Goal: Task Accomplishment & Management: Manage account settings

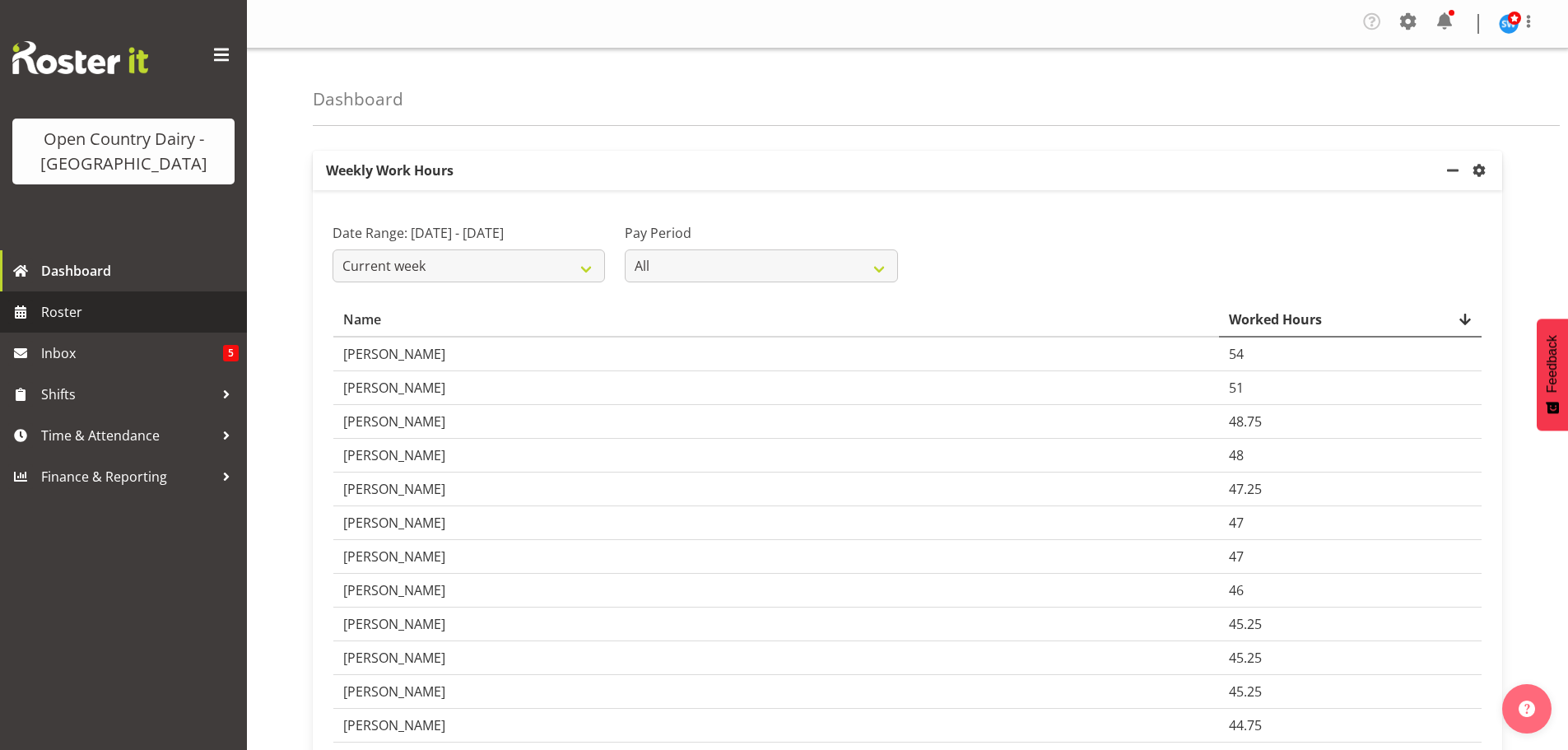
click at [88, 315] on span "Roster" at bounding box center [140, 311] width 198 height 25
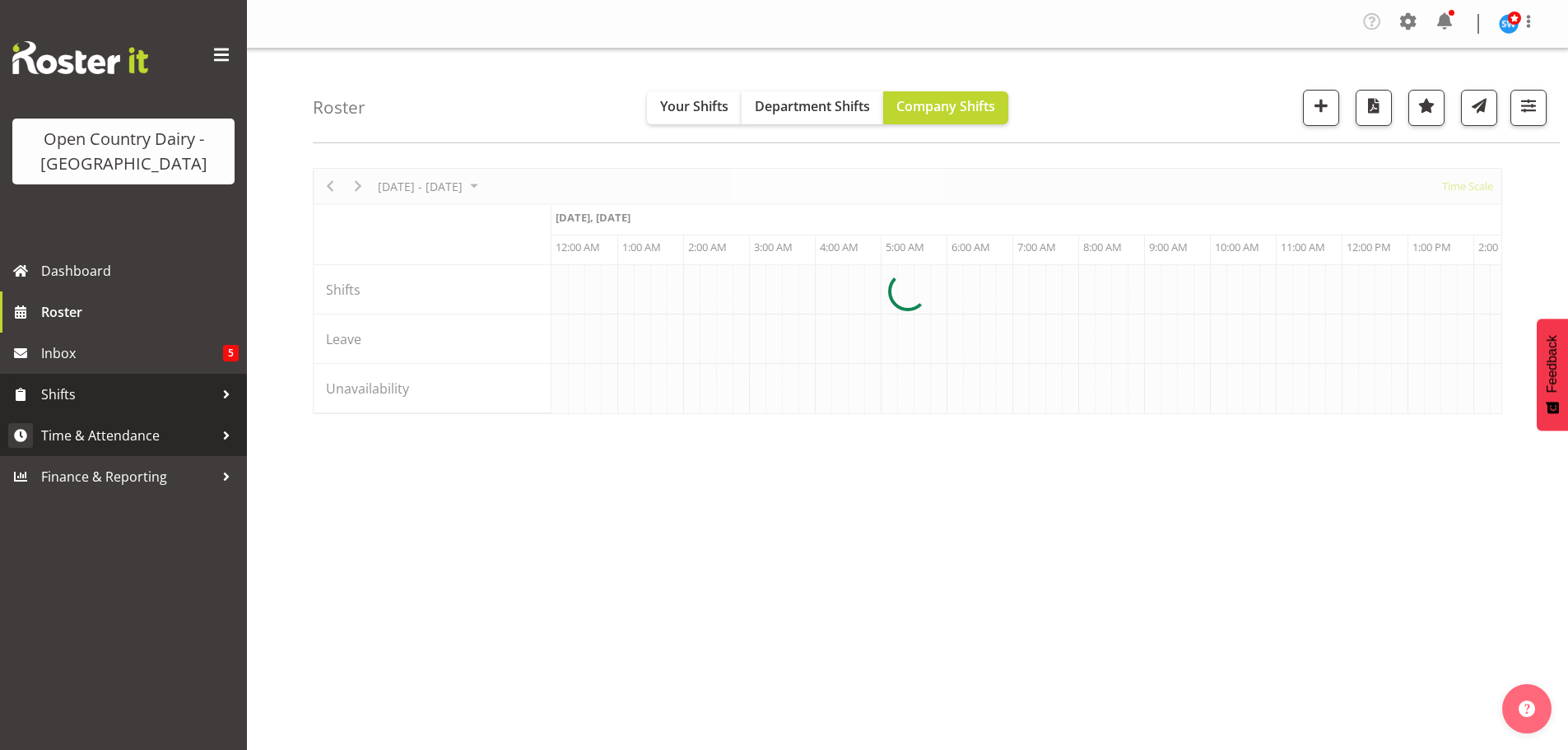
scroll to position [0, 4742]
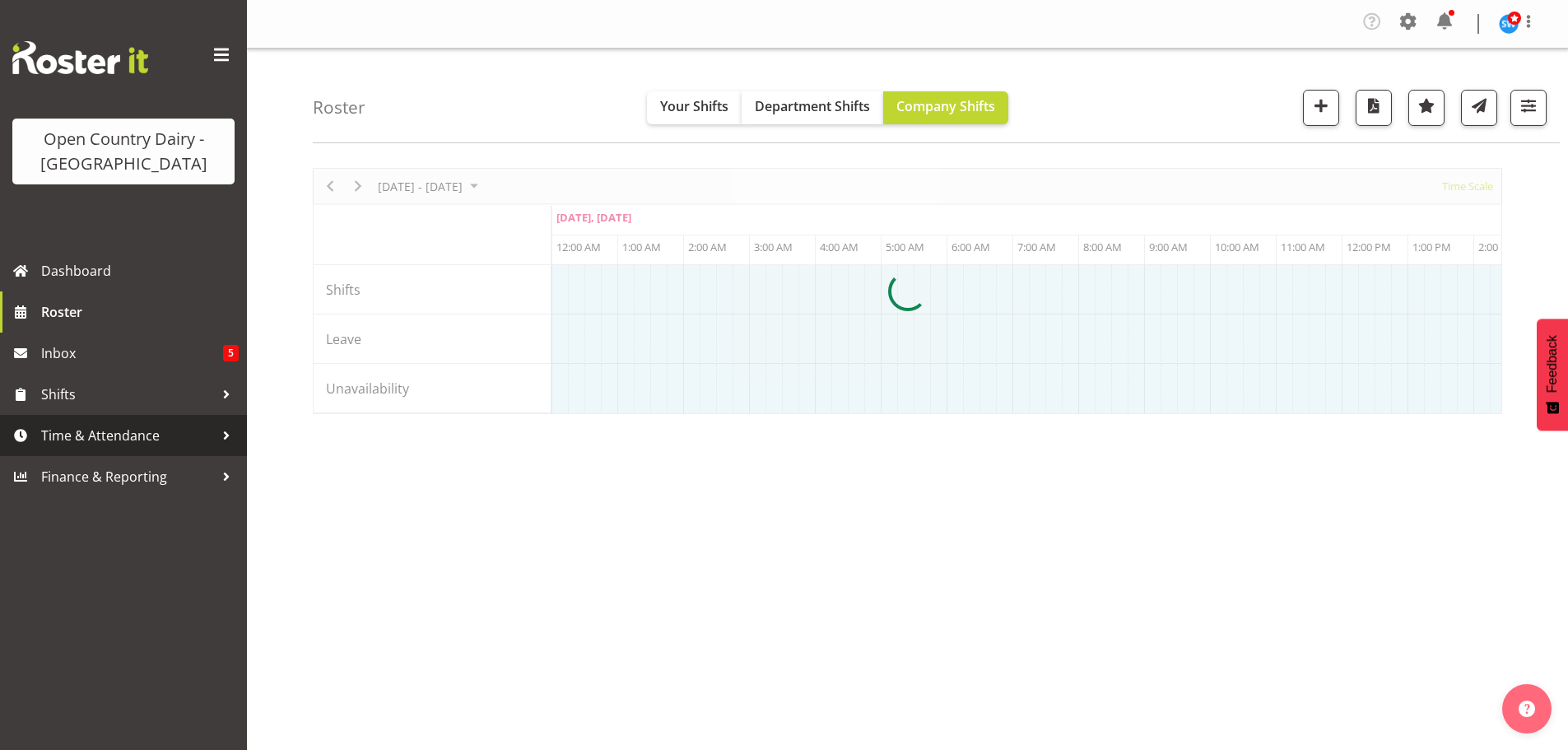
click at [94, 434] on span "Time & Attendance" at bounding box center [128, 435] width 173 height 25
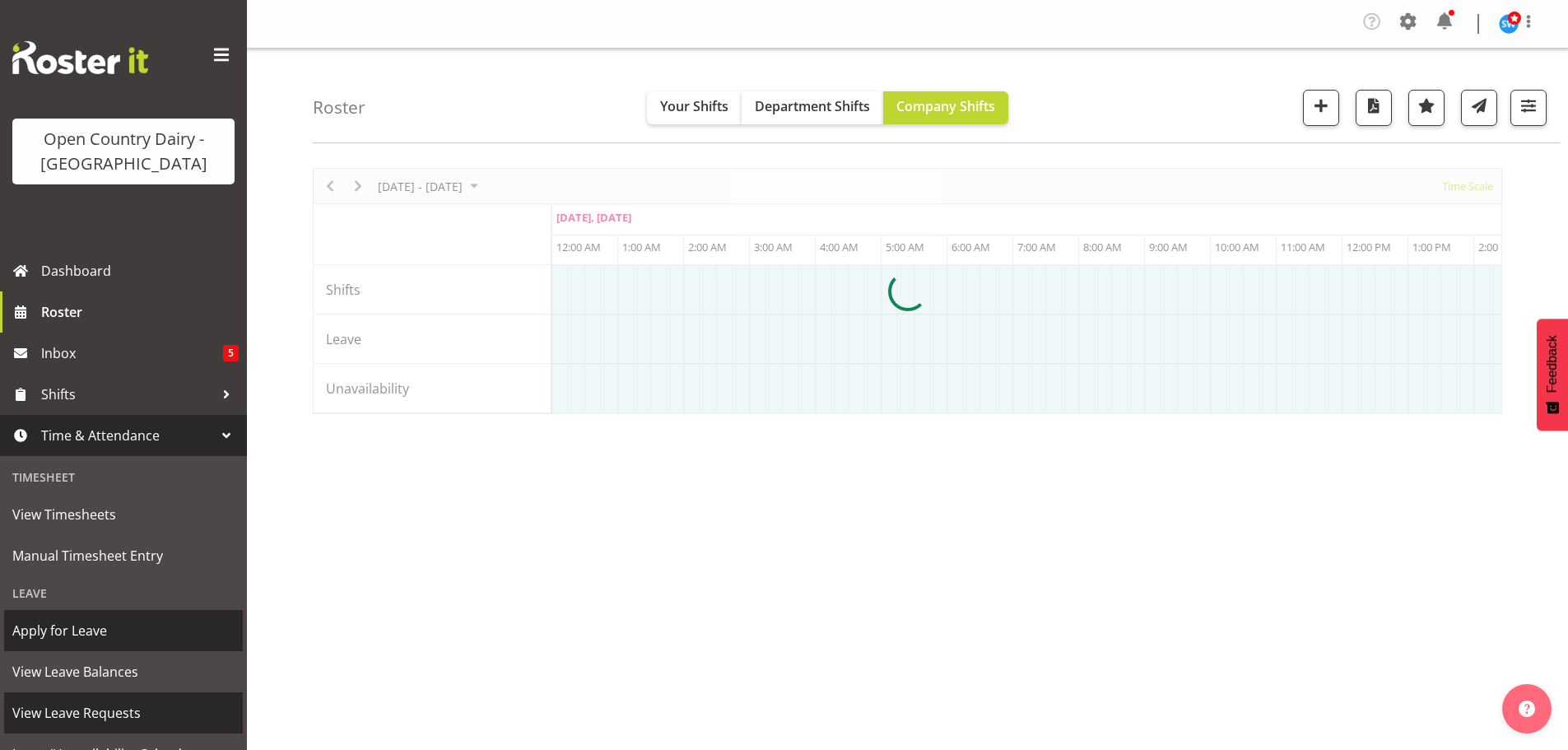
scroll to position [82, 0]
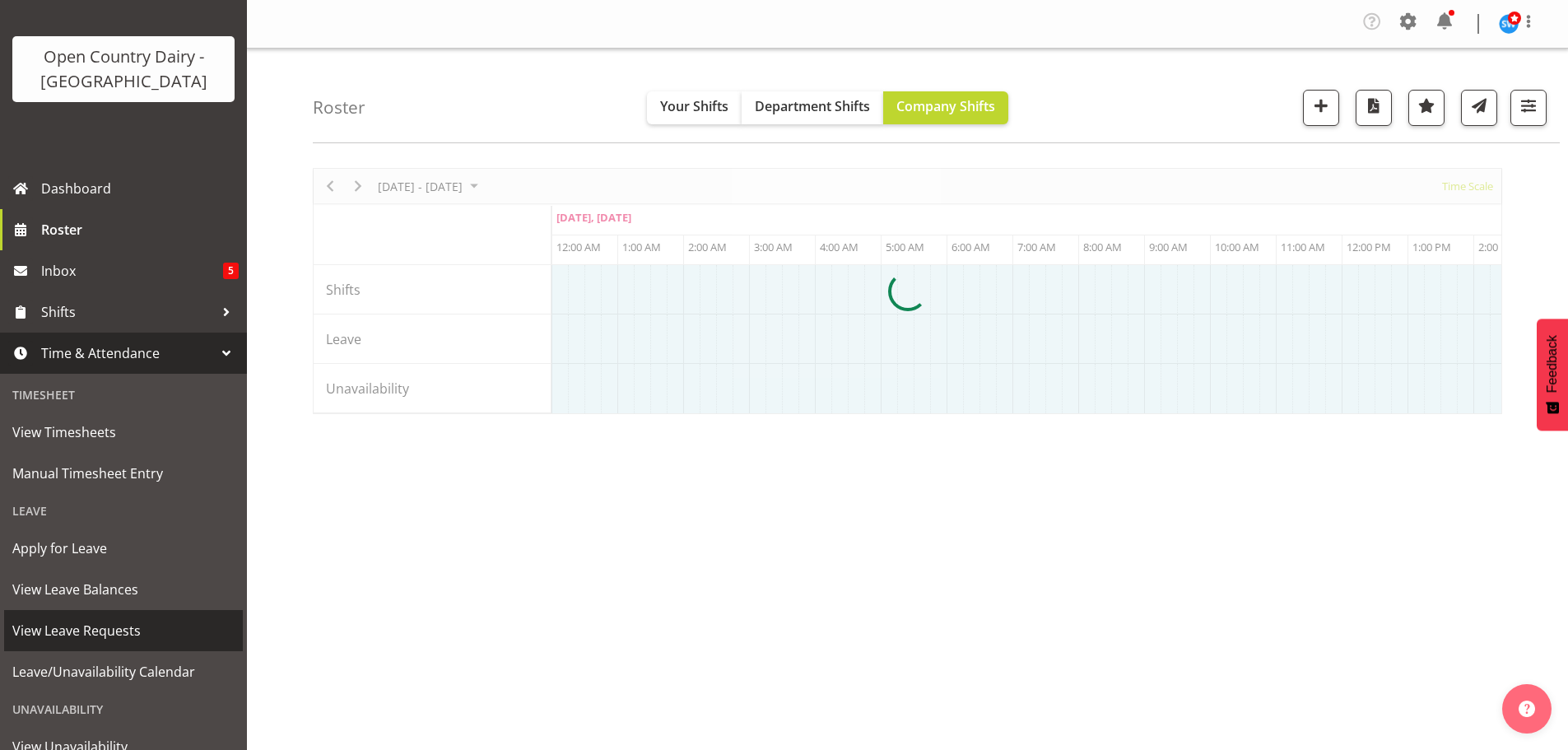
click at [110, 632] on span "View Leave Requests" at bounding box center [123, 630] width 222 height 25
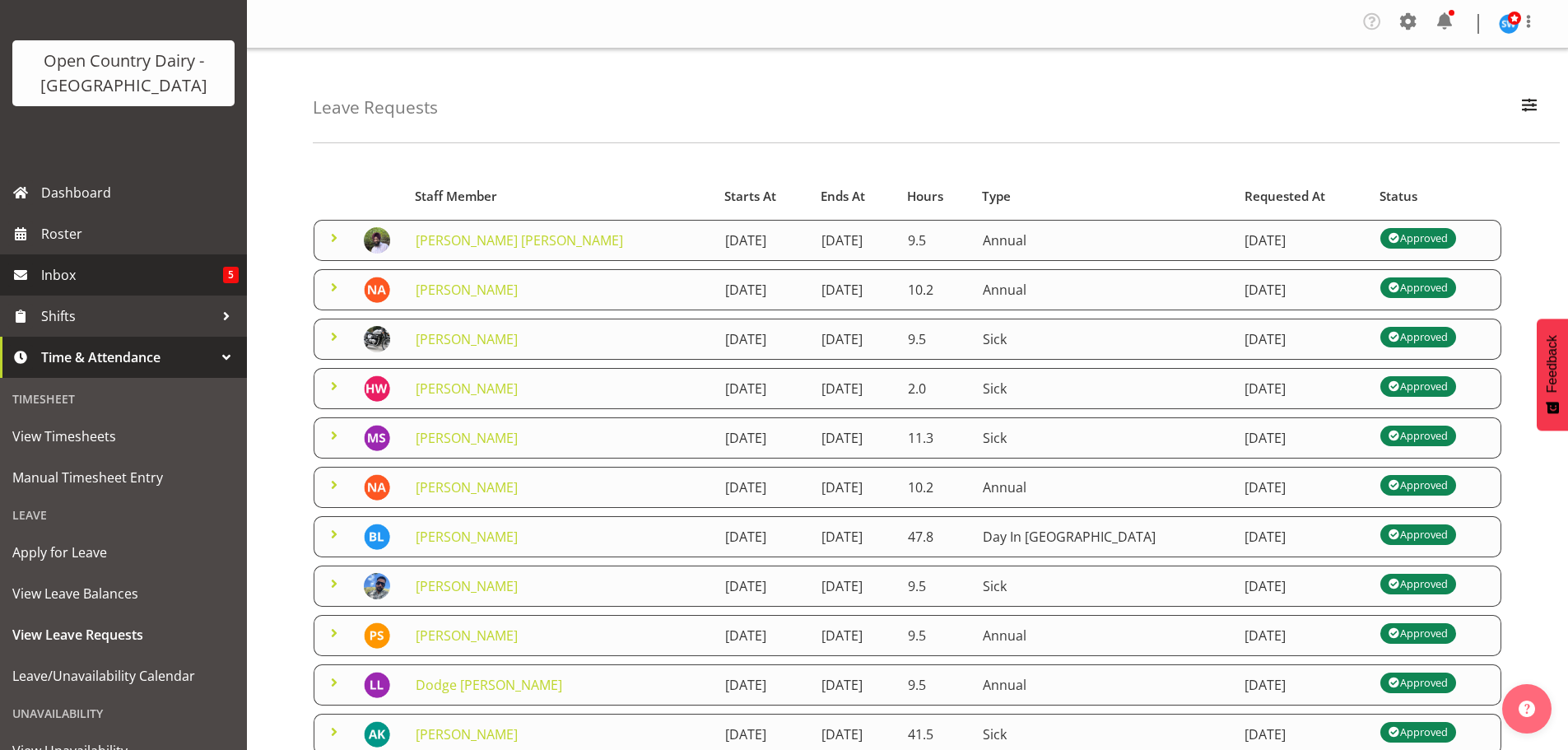
scroll to position [186, 0]
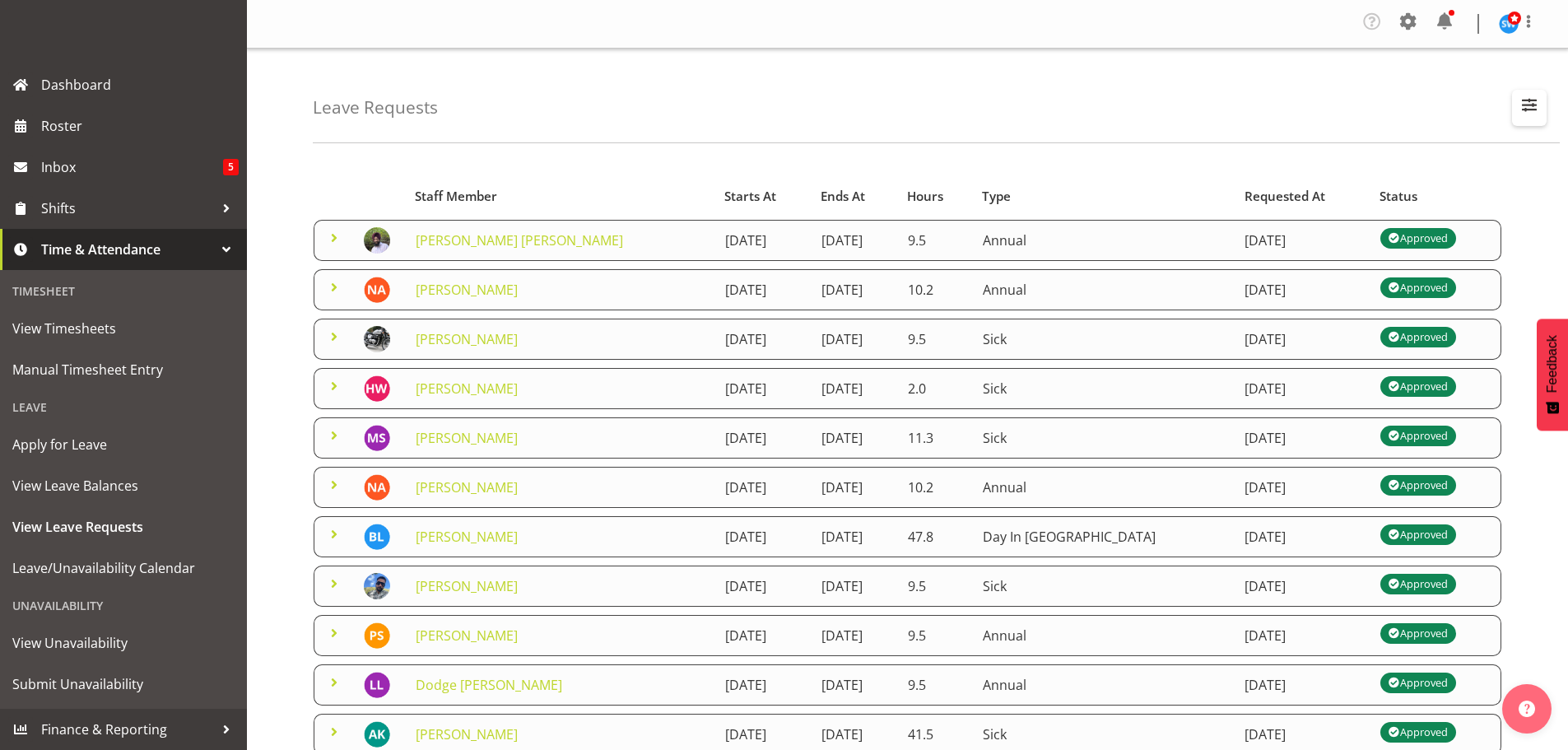
click at [1523, 101] on span "button" at bounding box center [1529, 104] width 21 height 21
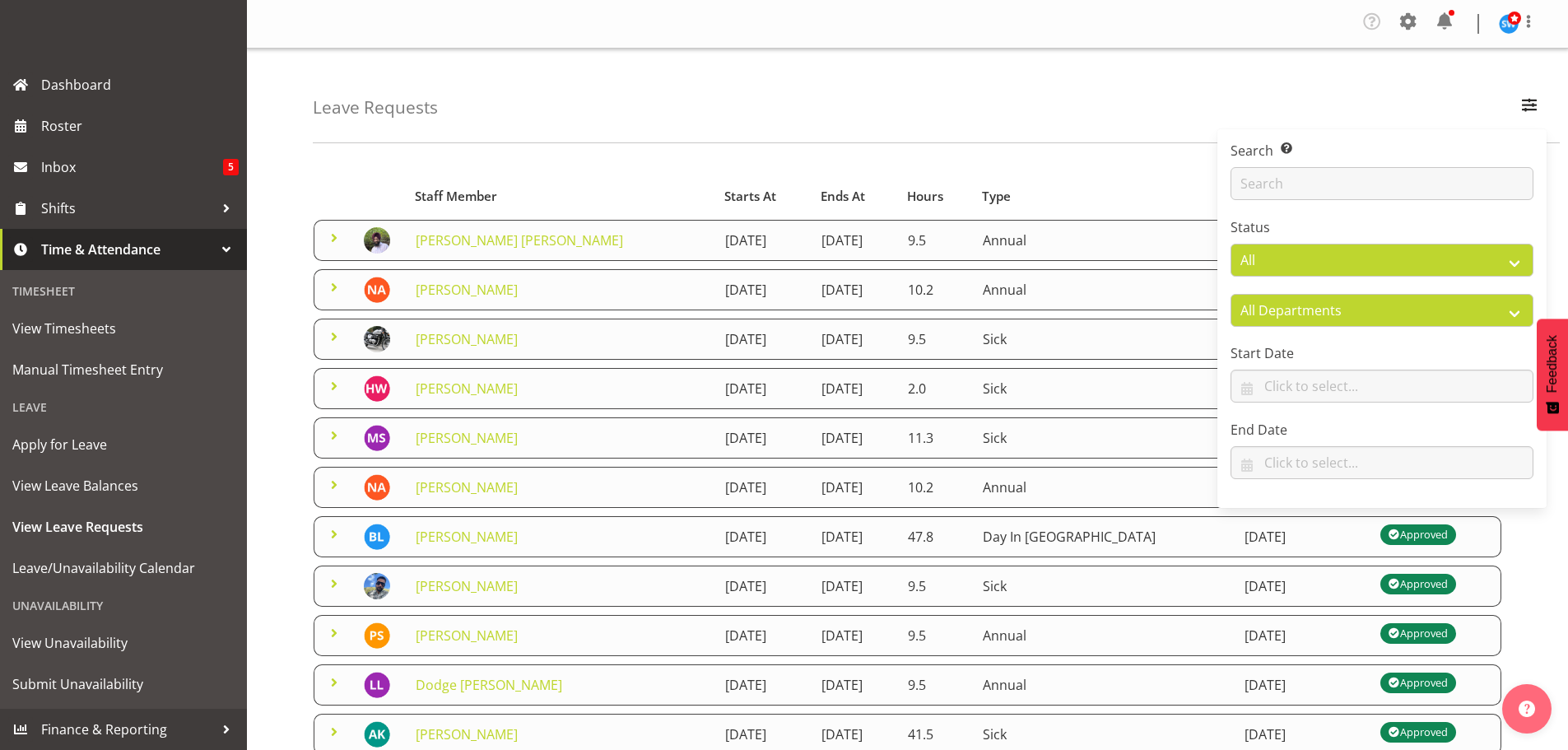
click at [1279, 103] on div "Leave Requests Search Search for a particular employee Status All Approved Requ…" at bounding box center [936, 96] width 1247 height 95
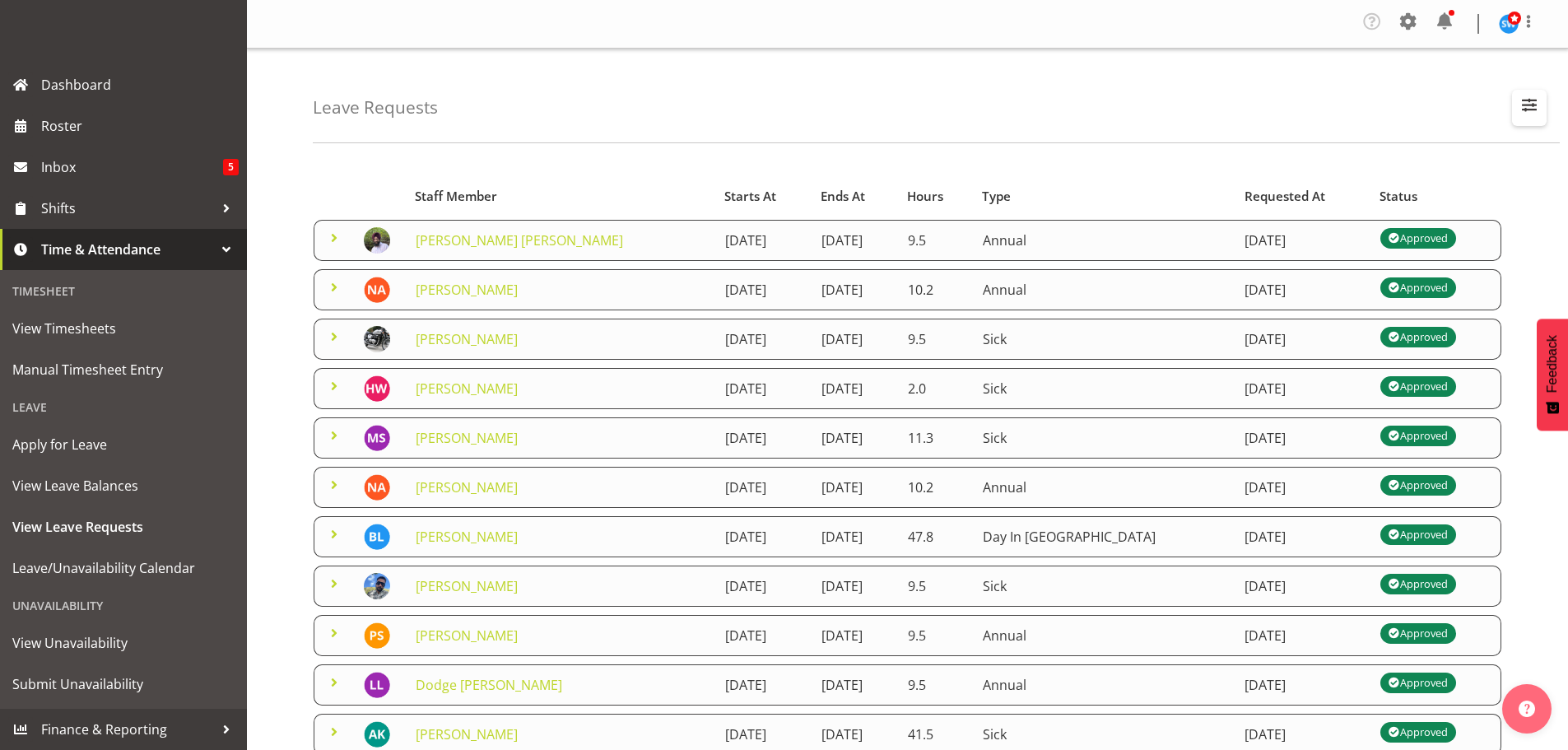
click at [1527, 102] on span "button" at bounding box center [1529, 104] width 21 height 21
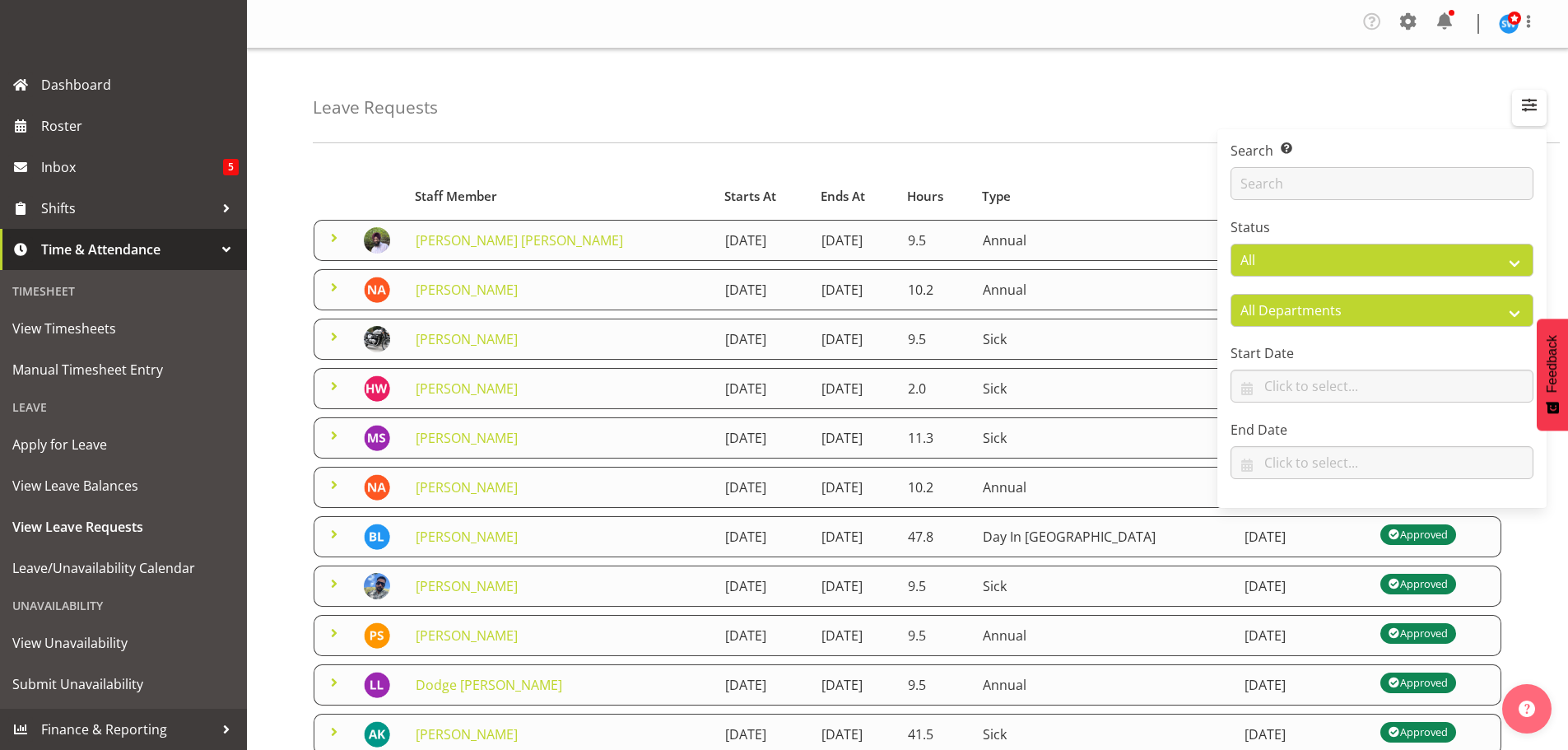
click at [1531, 107] on span "button" at bounding box center [1529, 104] width 21 height 21
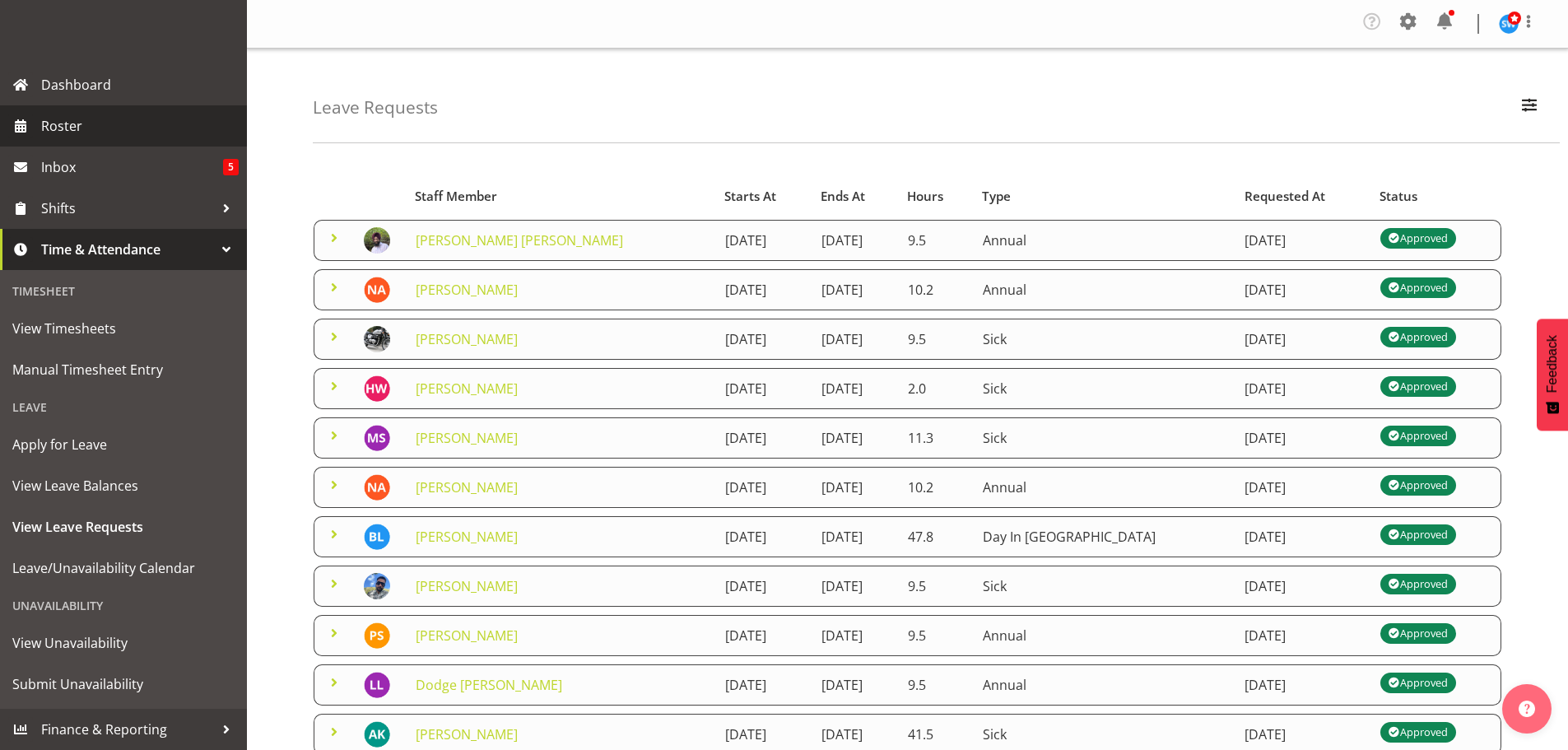
click at [111, 121] on span "Roster" at bounding box center [140, 125] width 198 height 25
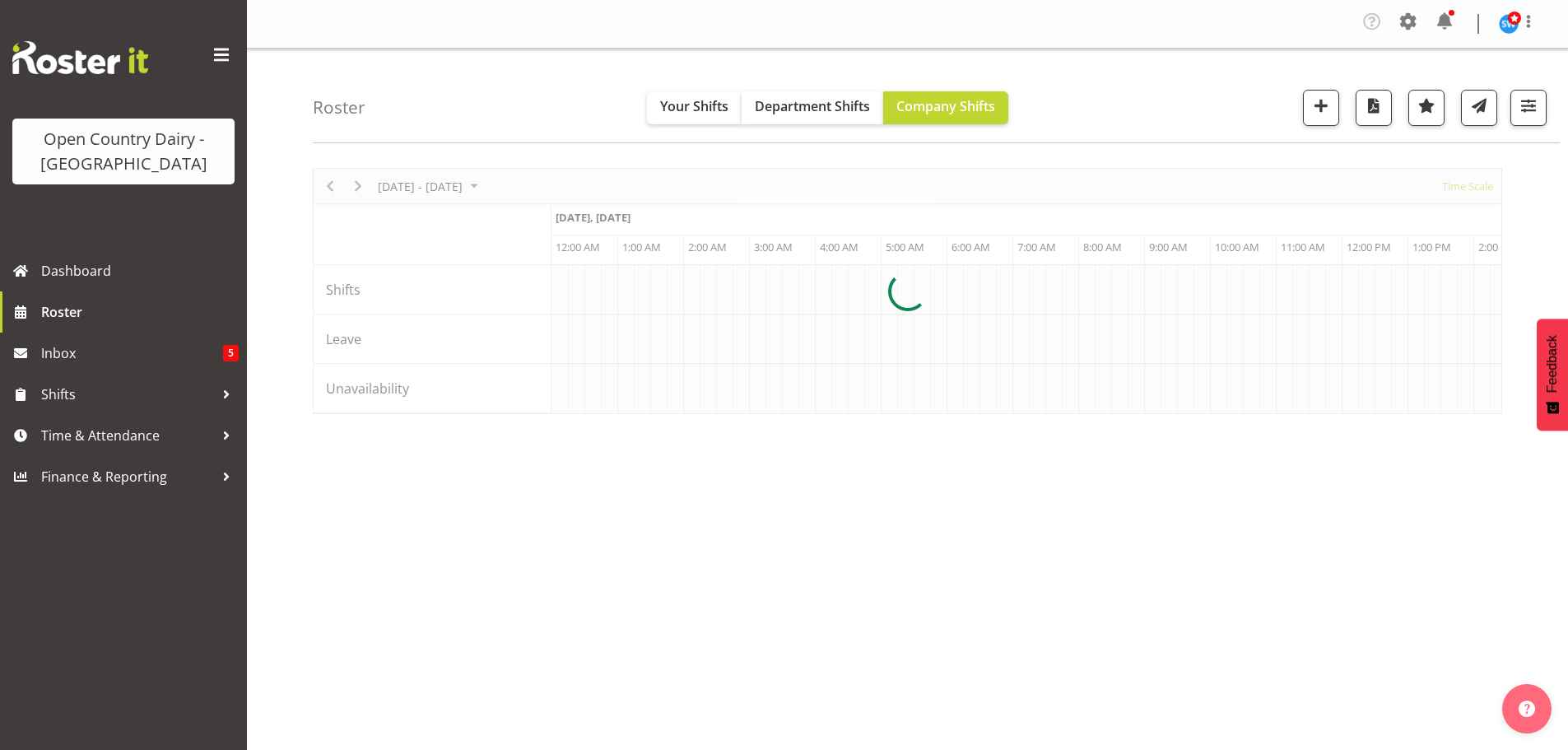
scroll to position [0, 4742]
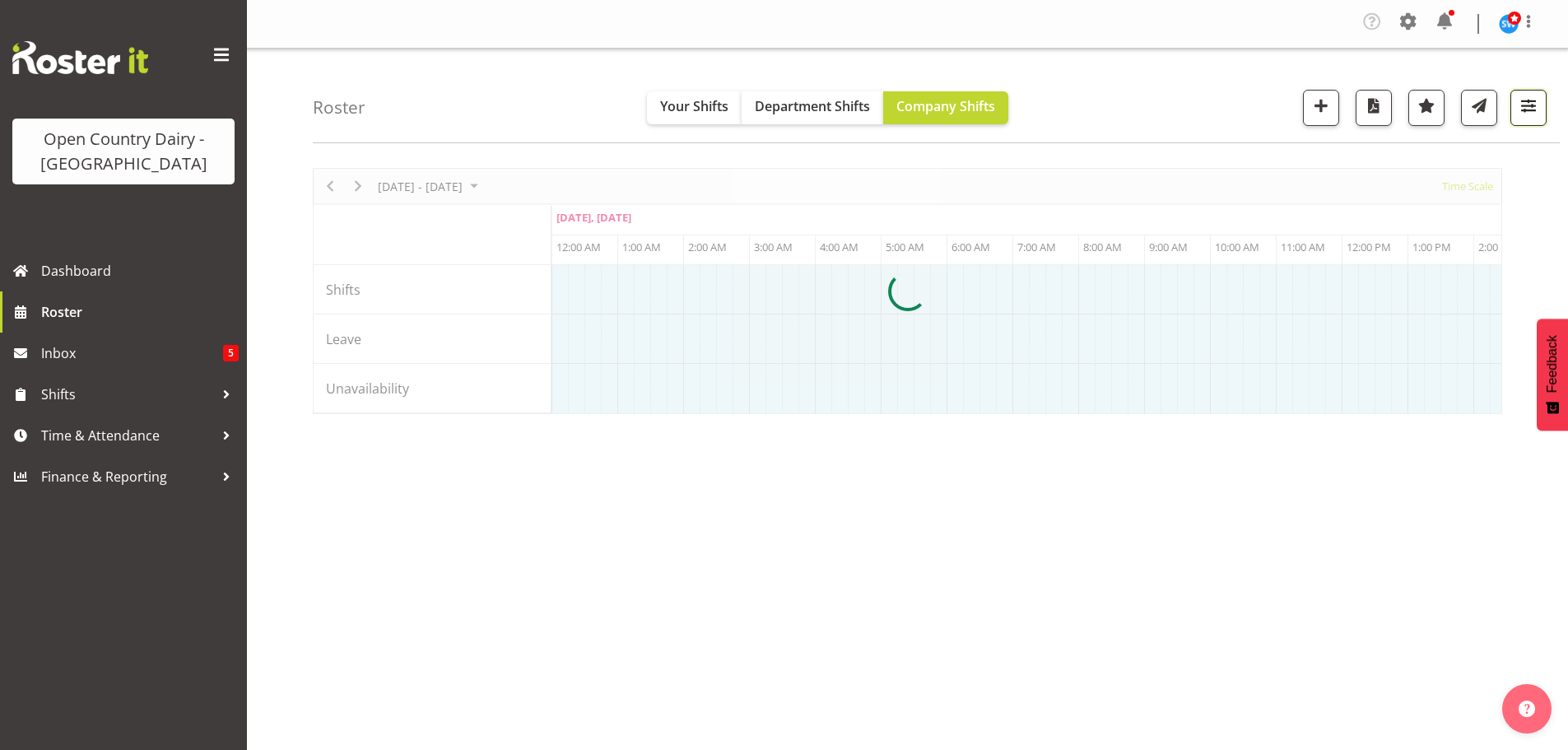
click at [1528, 104] on span "button" at bounding box center [1528, 105] width 21 height 21
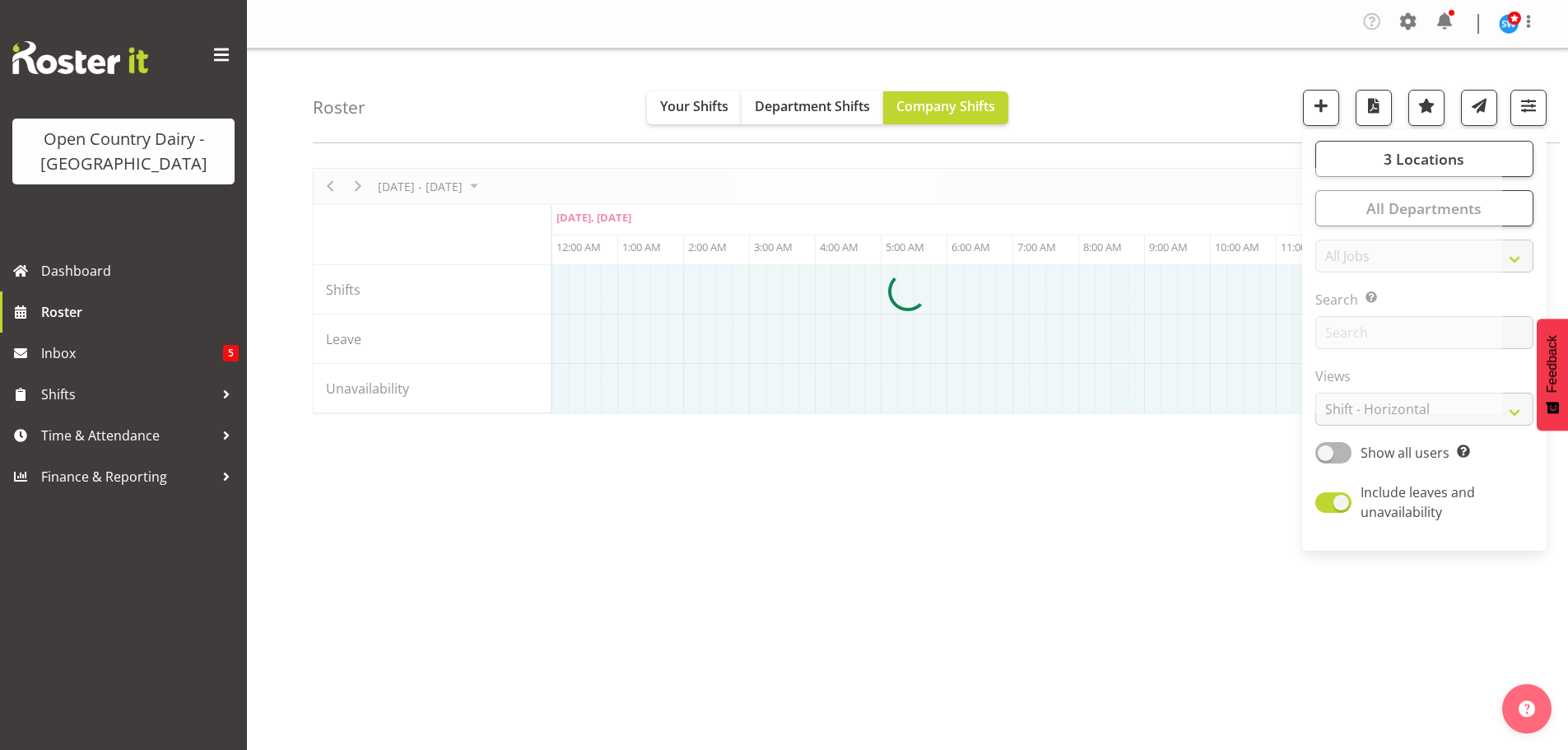
click at [1376, 408] on div at bounding box center [907, 291] width 1189 height 246
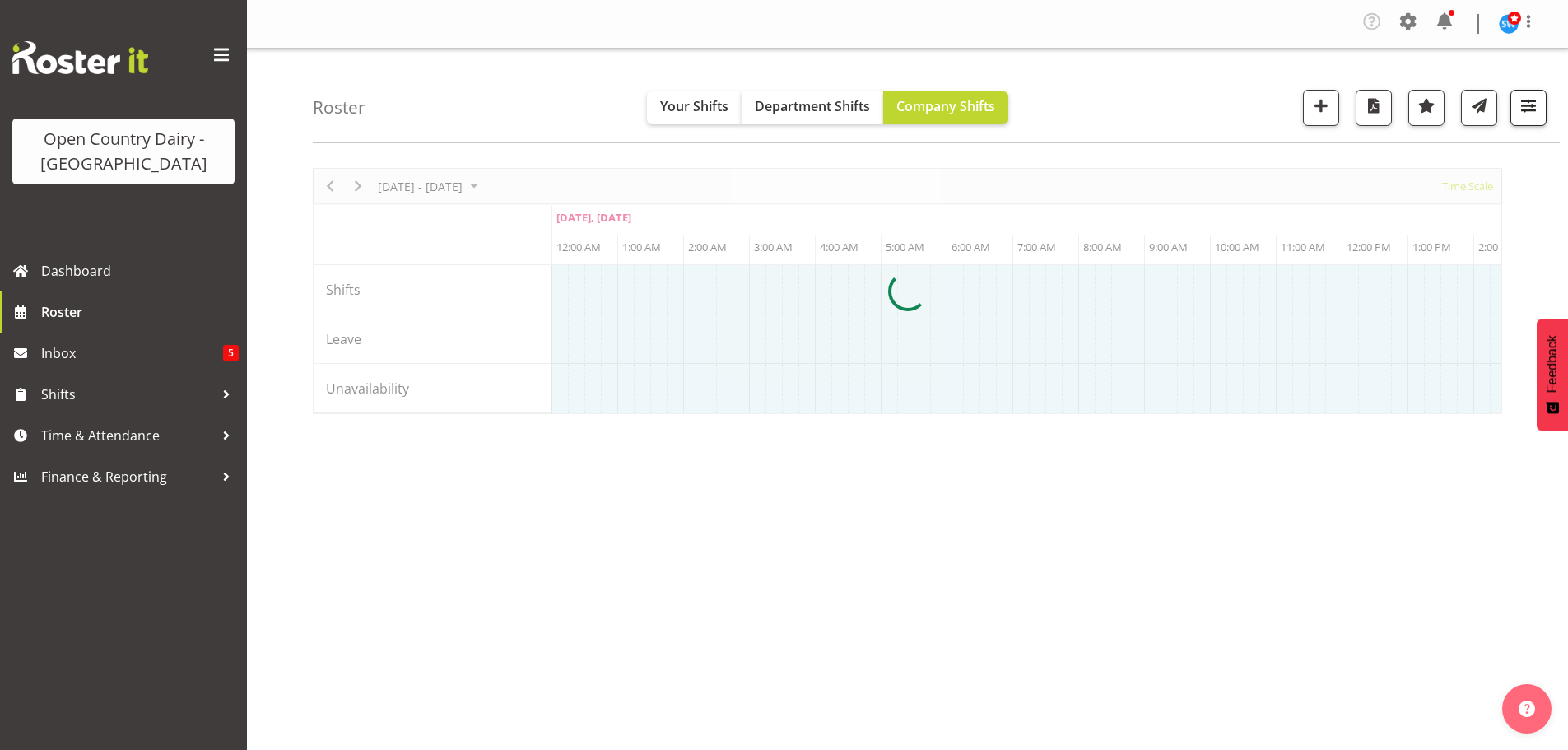
click at [1522, 110] on span "button" at bounding box center [1528, 105] width 21 height 21
click at [1536, 108] on span "button" at bounding box center [1528, 105] width 21 height 21
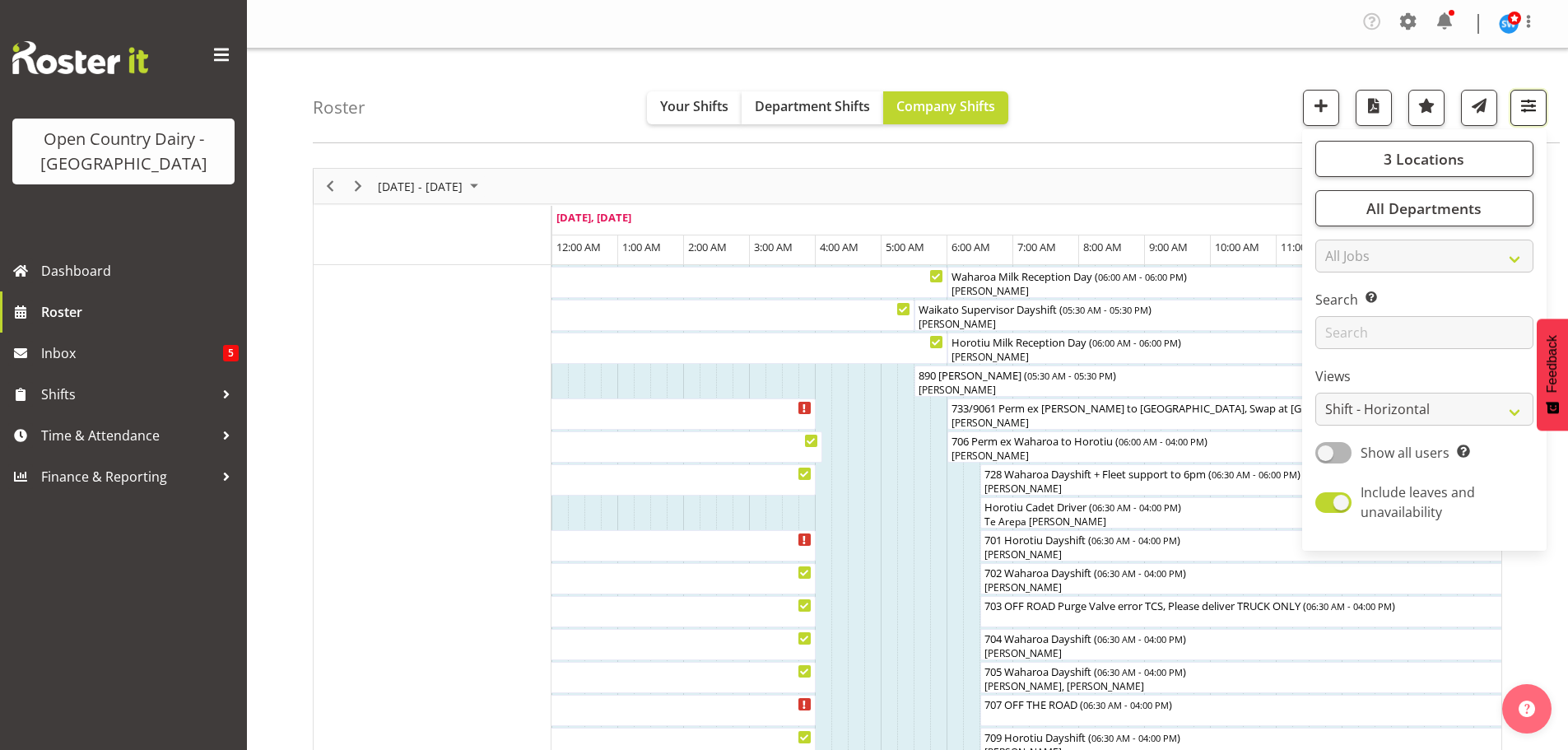
drag, startPoint x: 1531, startPoint y: 108, endPoint x: 1528, endPoint y: 99, distance: 9.5
click at [1531, 108] on span "button" at bounding box center [1528, 105] width 21 height 21
click at [1531, 118] on button "button" at bounding box center [1528, 107] width 36 height 36
click at [1363, 413] on select "Staff Role Shift - Horizontal Shift - Vertical Staff - Location" at bounding box center [1424, 409] width 218 height 33
click at [1316, 393] on select "Staff Role Shift - Horizontal Shift - Vertical Staff - Location" at bounding box center [1424, 409] width 218 height 33
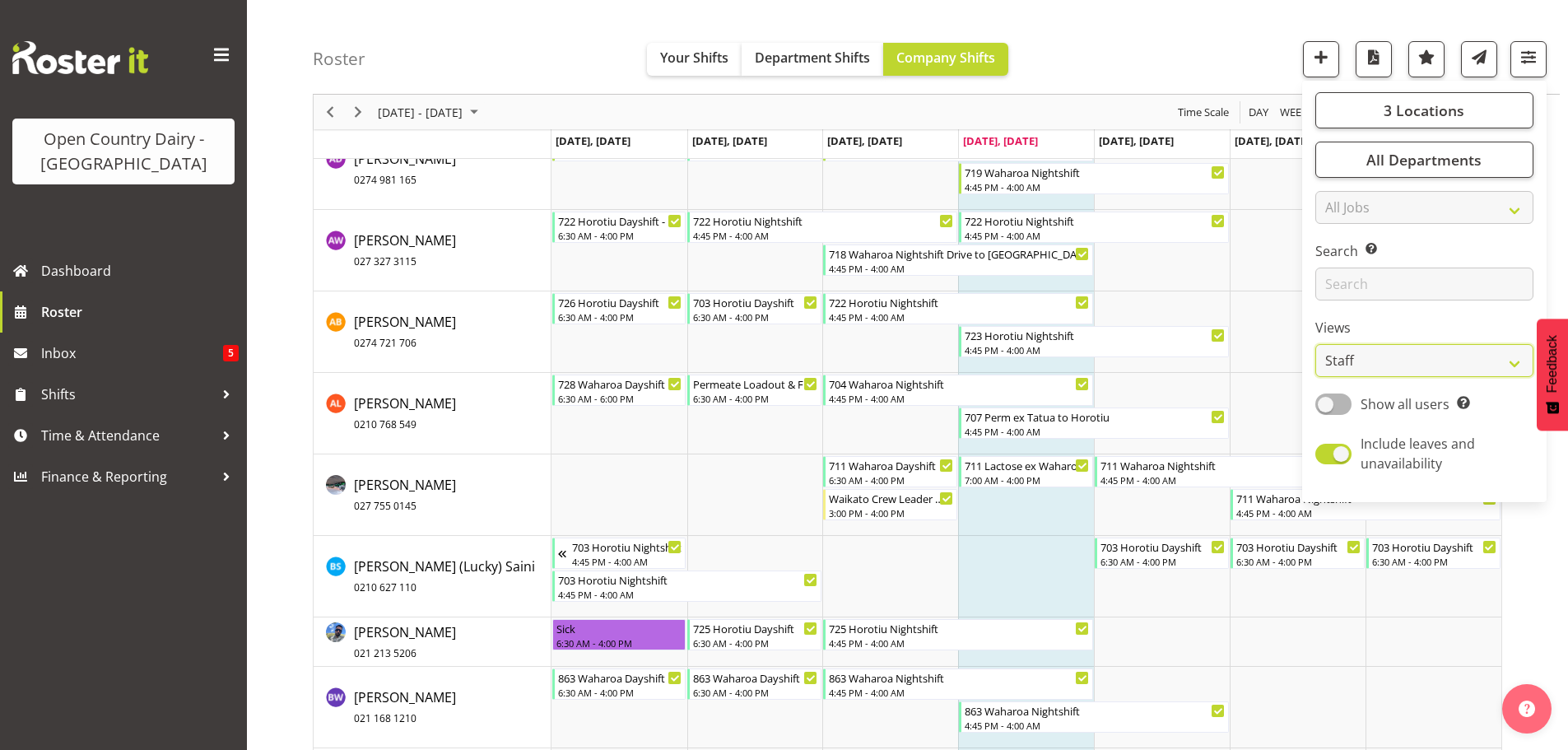
scroll to position [1479, 0]
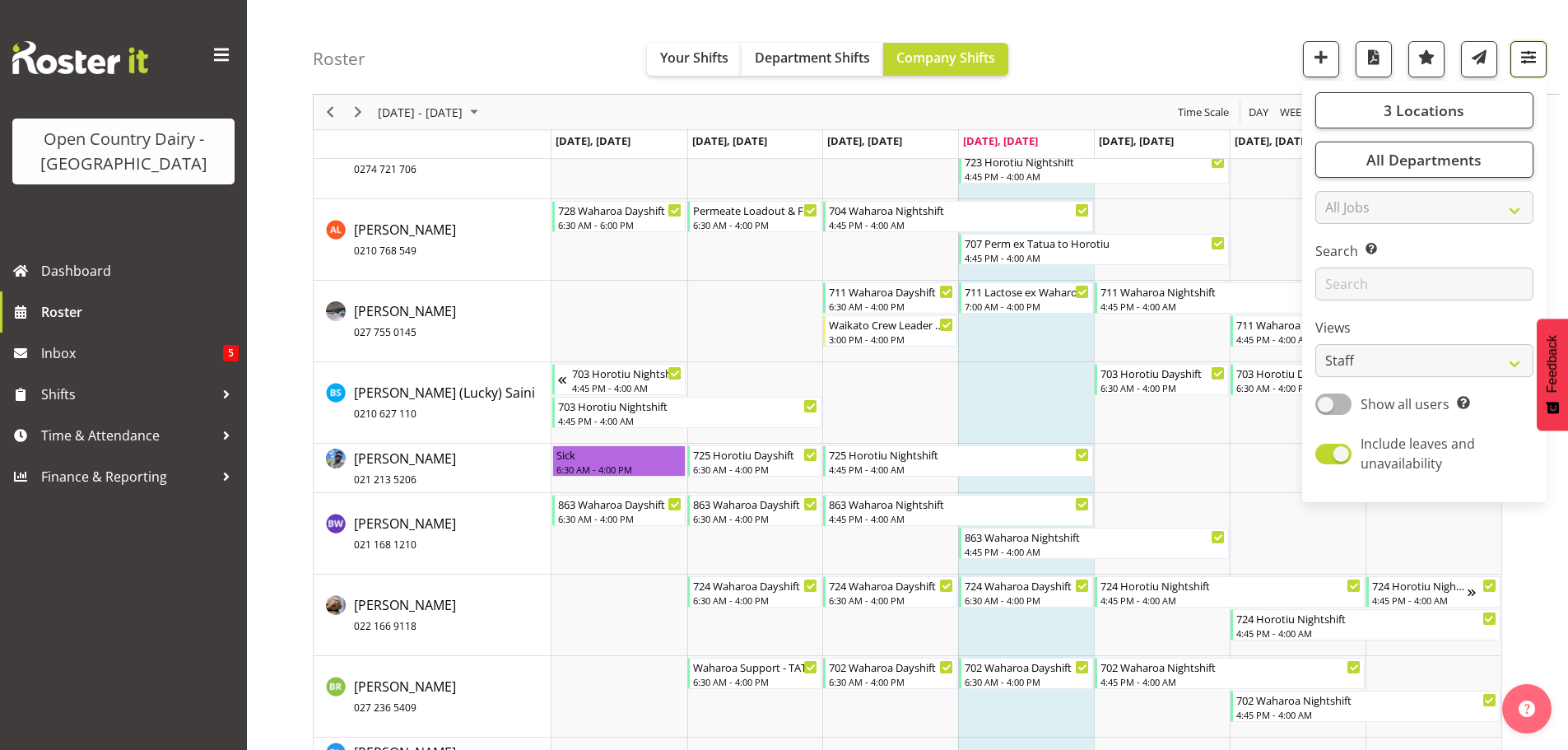
click at [1534, 59] on span "button" at bounding box center [1528, 57] width 21 height 21
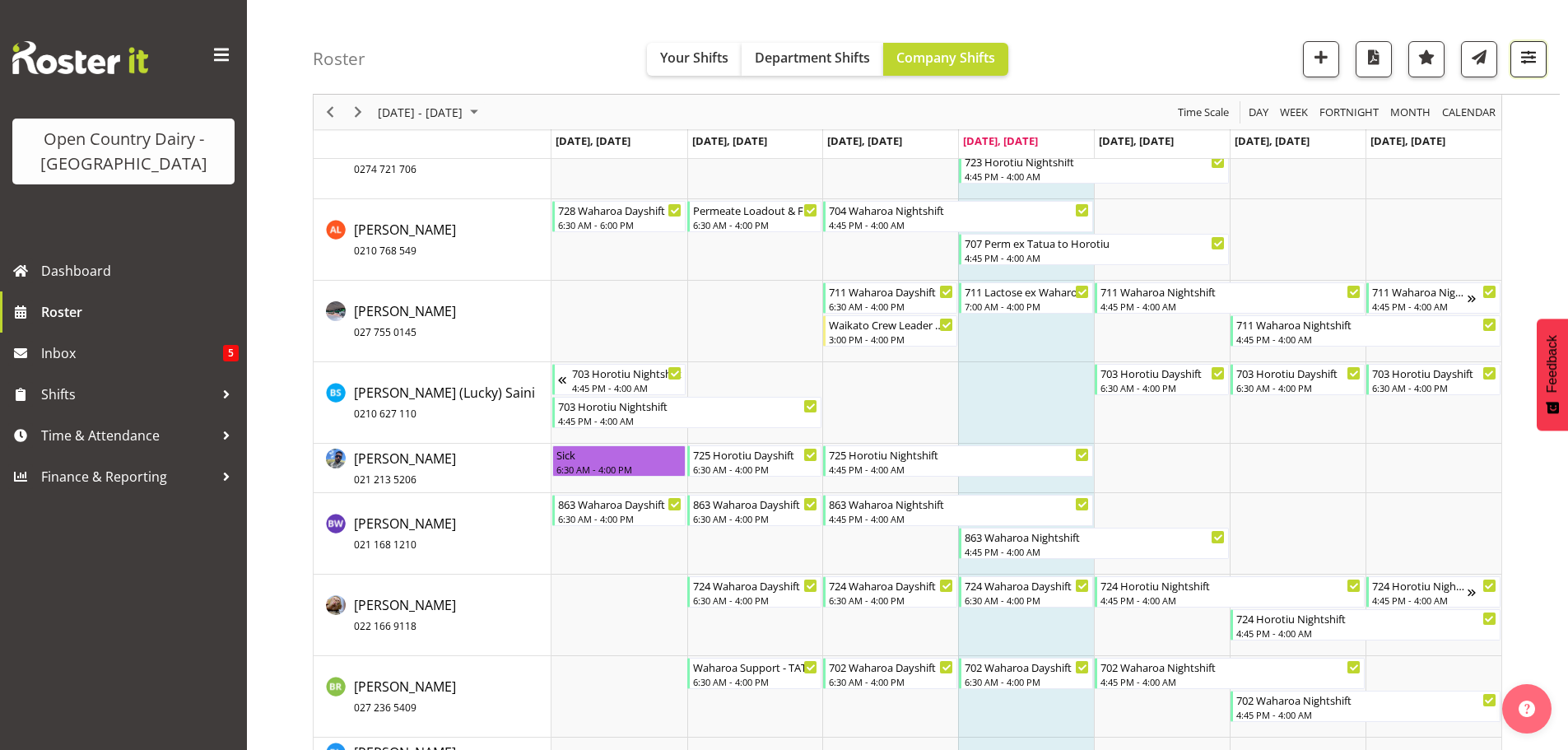
click at [1534, 59] on span "button" at bounding box center [1528, 57] width 21 height 21
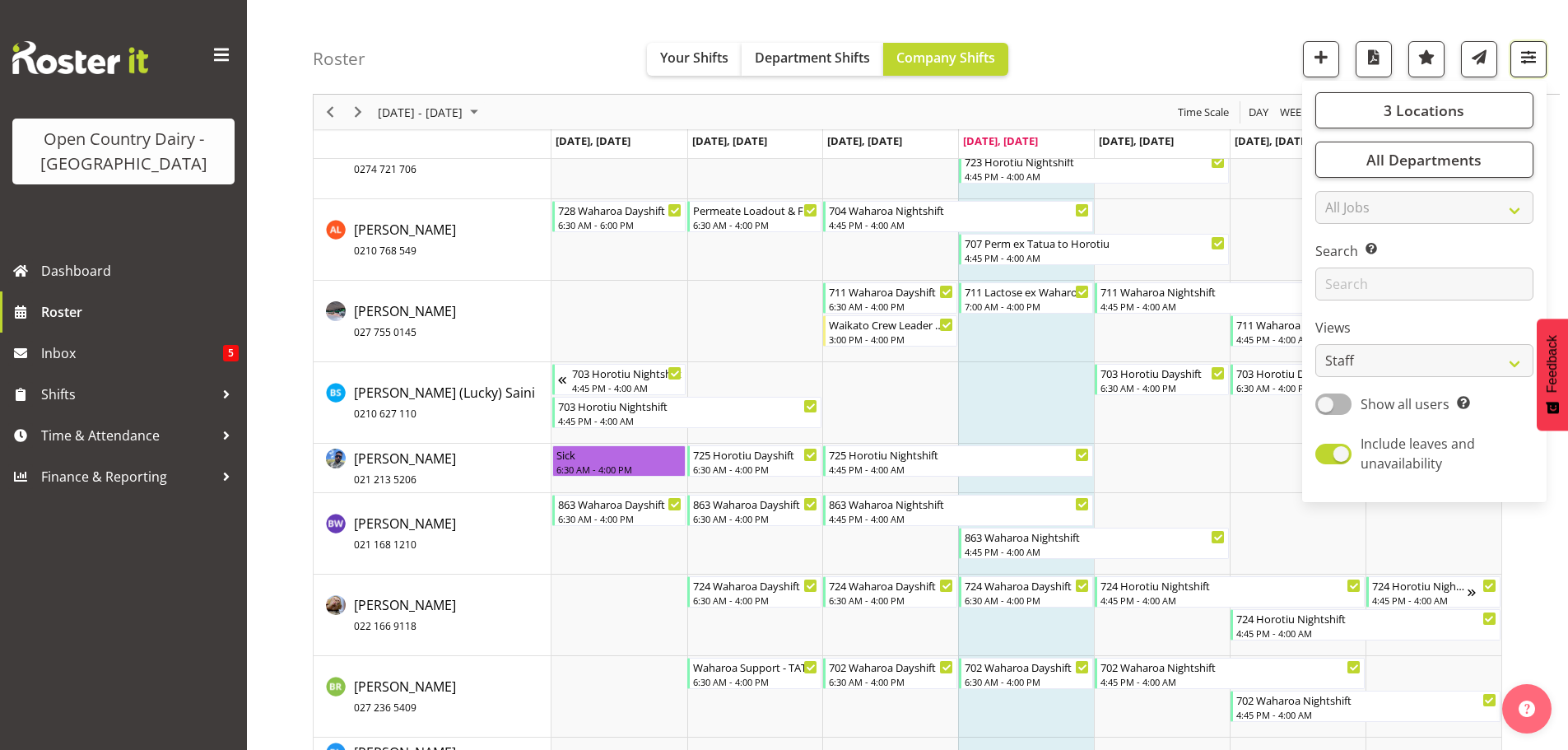
click at [1535, 62] on span "button" at bounding box center [1528, 57] width 21 height 21
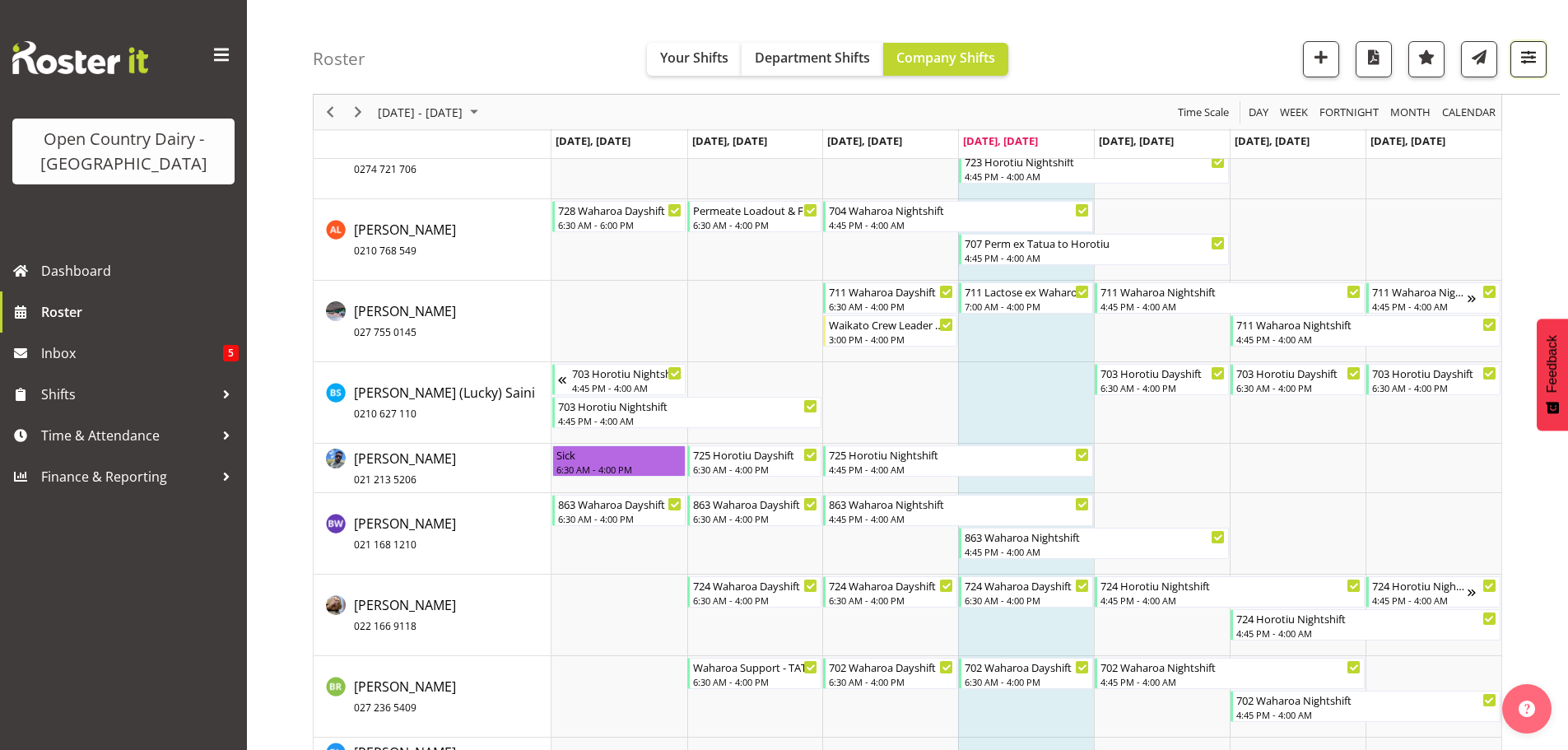
click at [1535, 62] on span "button" at bounding box center [1528, 57] width 21 height 21
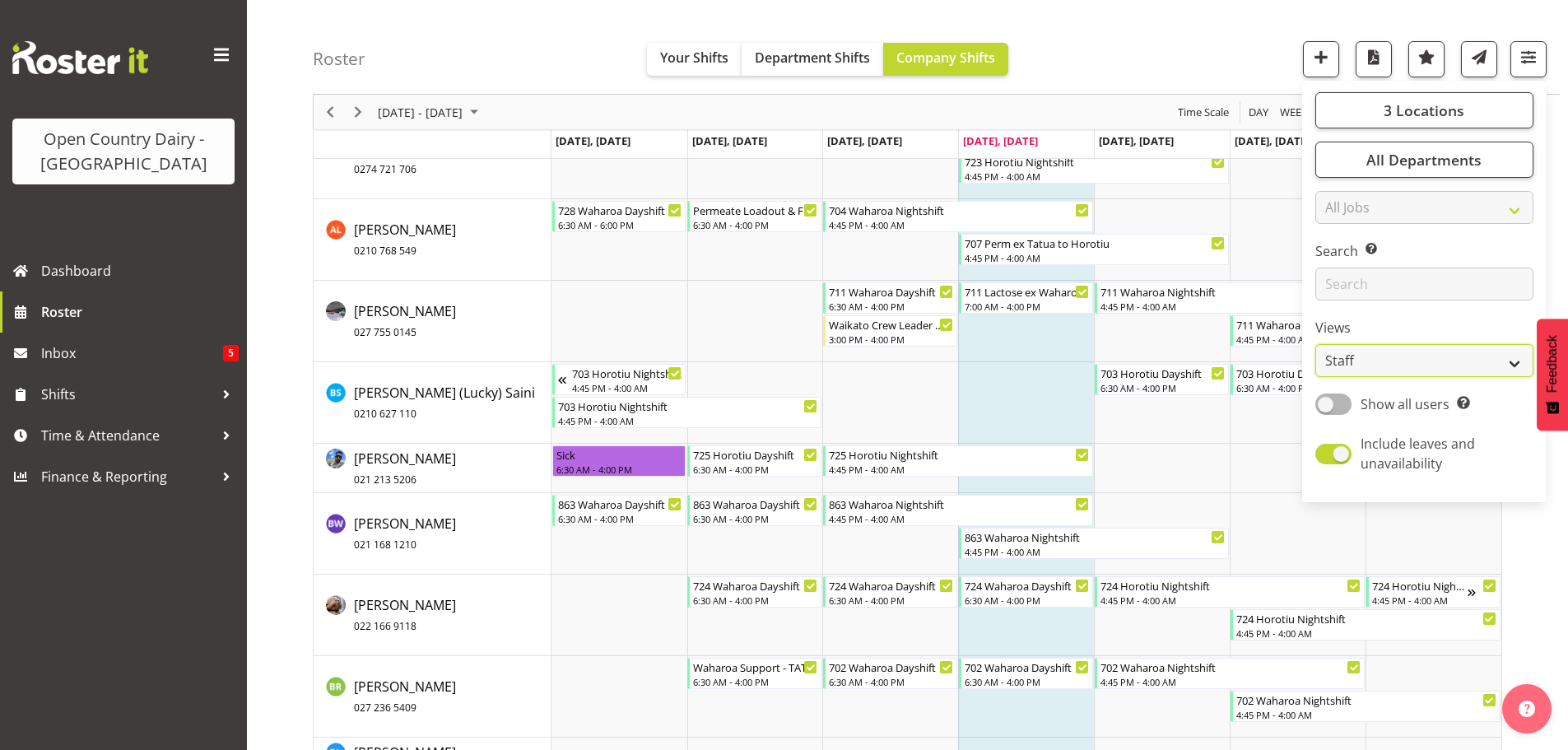
click at [1414, 373] on select "Staff Role Shift - Horizontal Shift - Vertical Staff - Location" at bounding box center [1424, 360] width 218 height 33
click at [1316, 344] on select "Staff Role Shift - Horizontal Shift - Vertical Staff - Location" at bounding box center [1424, 360] width 218 height 33
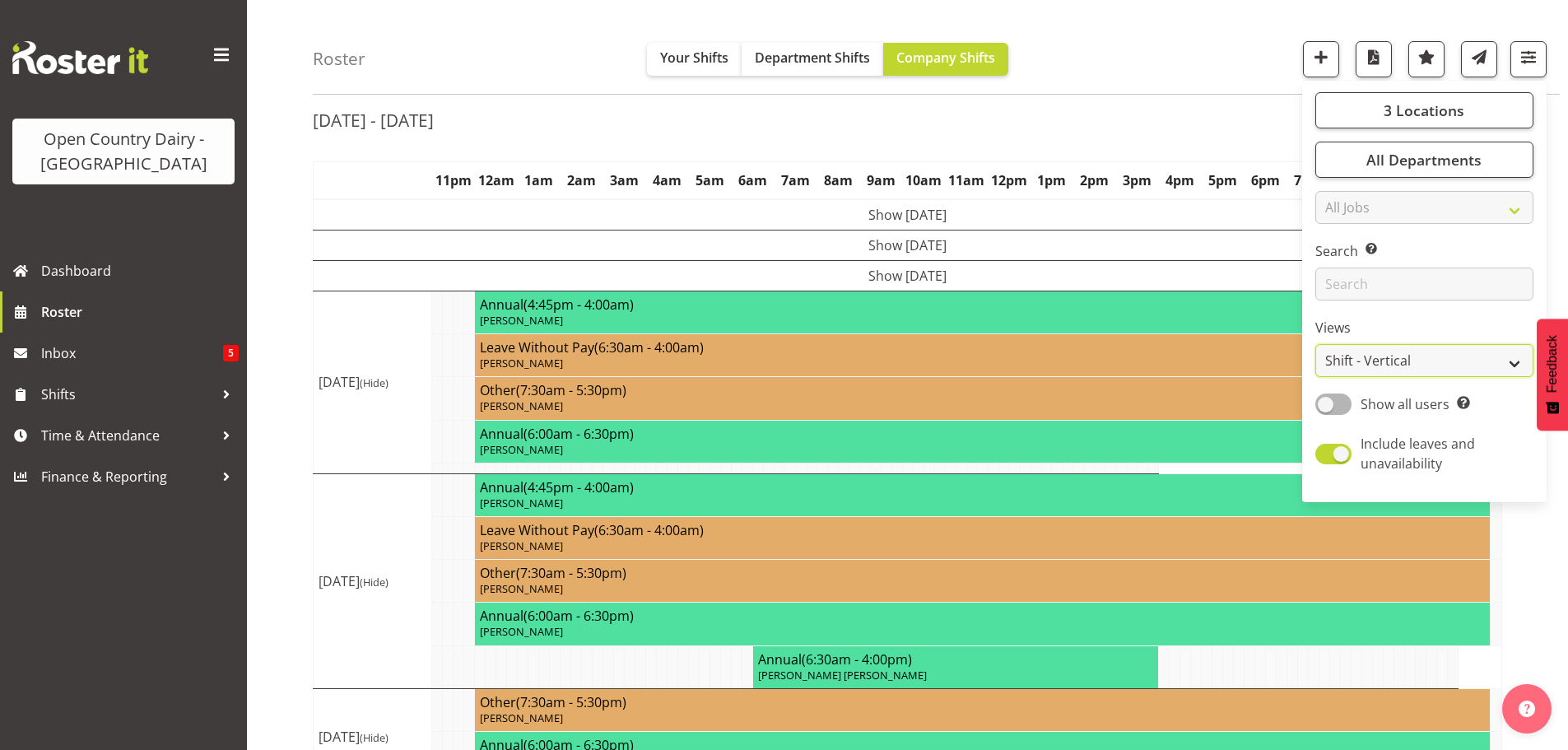
scroll to position [263, 0]
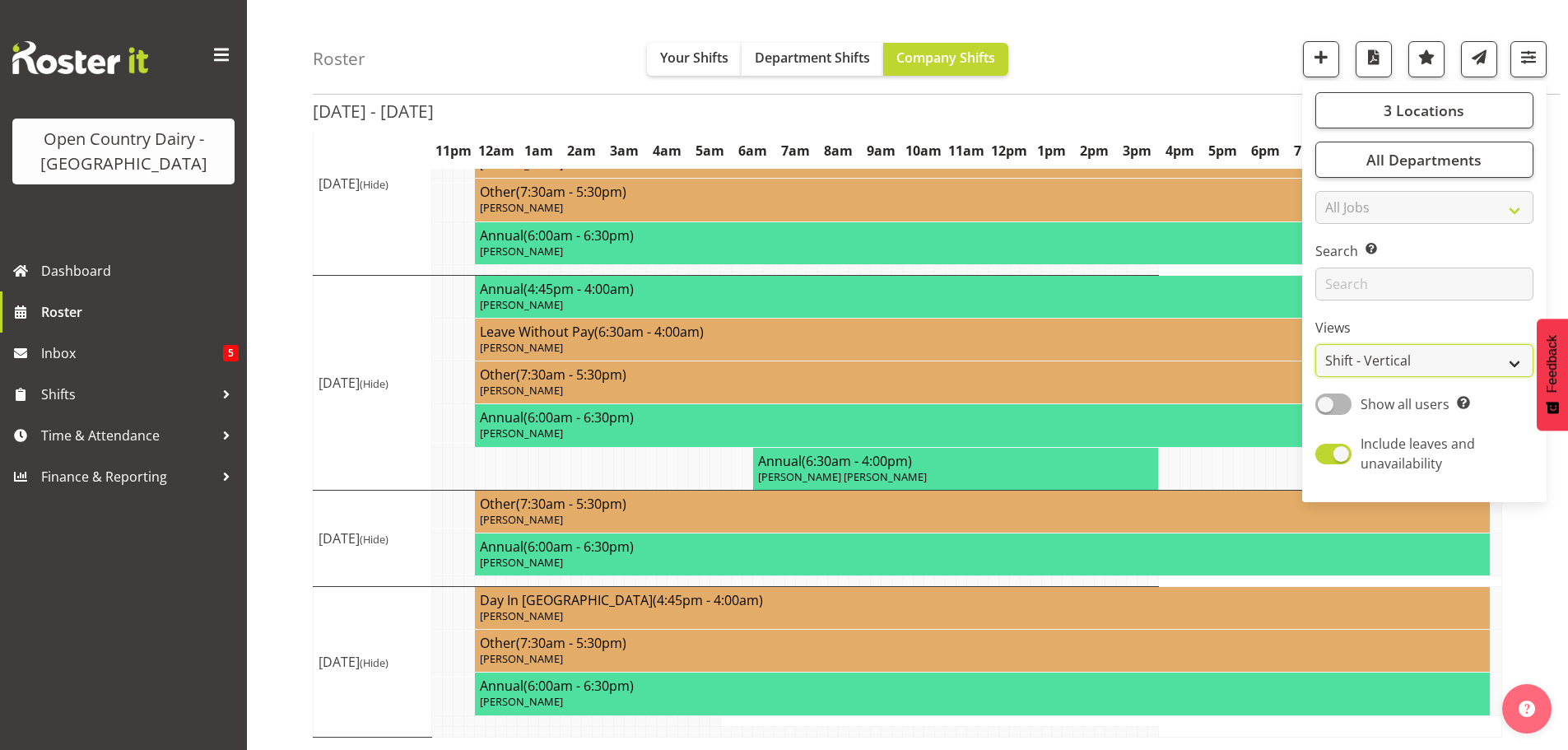
click at [1420, 363] on select "Staff Role Shift - Horizontal Shift - Vertical Staff - Location" at bounding box center [1424, 360] width 218 height 33
select select "shiftH"
click at [1316, 344] on select "Staff Role Shift - Horizontal Shift - Vertical Staff - Location" at bounding box center [1424, 360] width 218 height 33
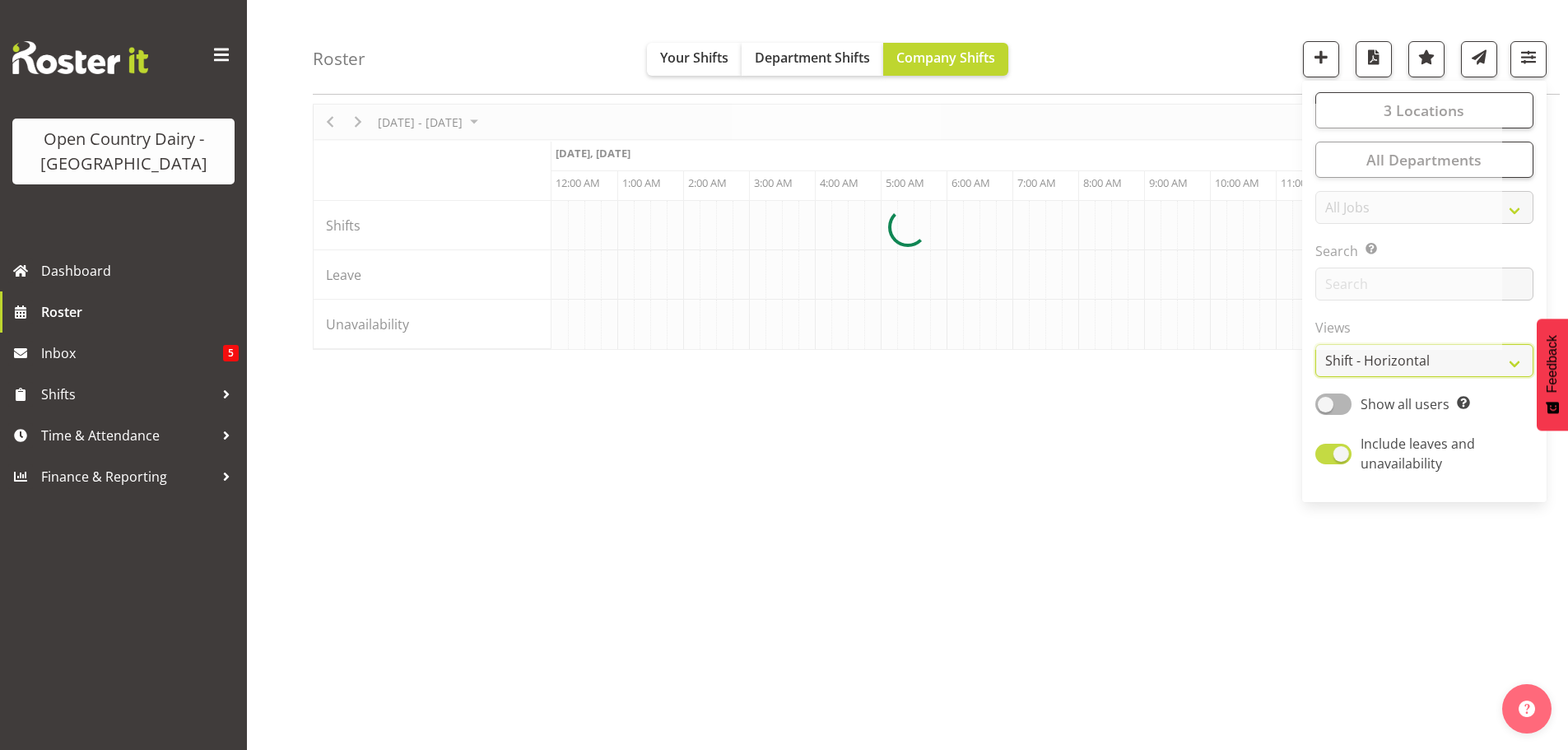
scroll to position [0, 5335]
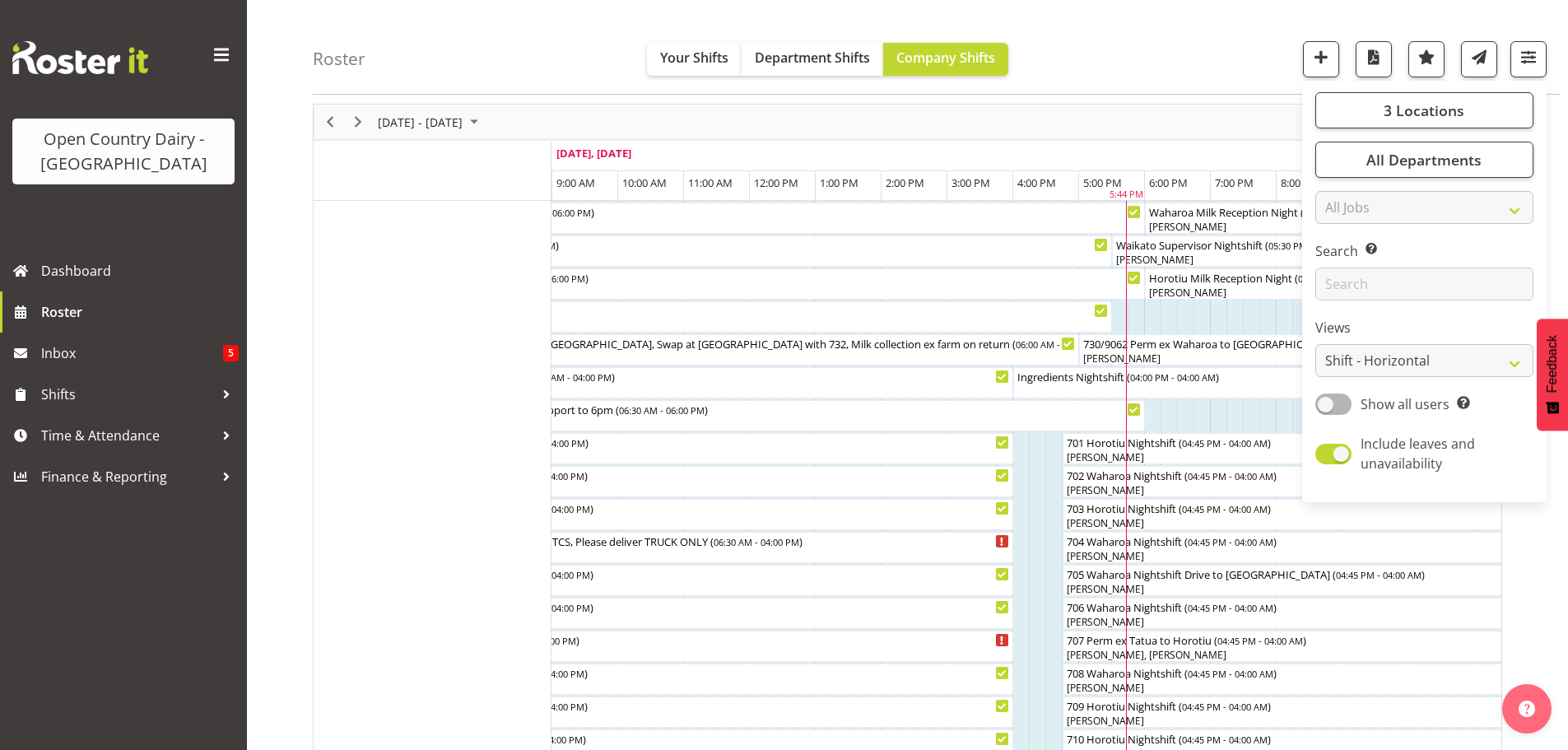
click at [1135, 39] on div "Roster Your Shifts Department Shifts Company Shifts 3 Locations Clear Ingredien…" at bounding box center [936, 47] width 1247 height 95
